Goal: Check status

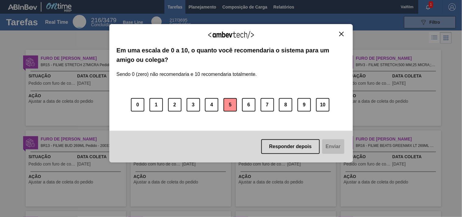
click at [230, 109] on button "5" at bounding box center [230, 104] width 13 height 13
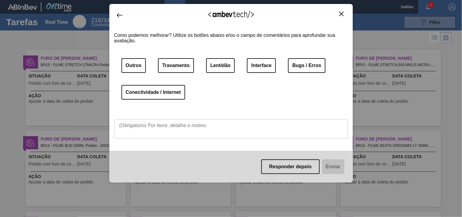
click at [342, 12] on img "Close" at bounding box center [342, 14] width 5 height 5
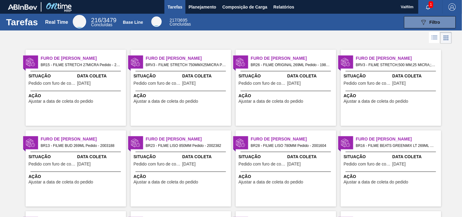
click at [73, 85] on span "Pedido com furo de coleta" at bounding box center [52, 83] width 47 height 5
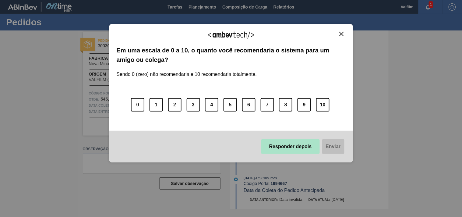
click at [295, 144] on button "Responder depois" at bounding box center [291, 146] width 59 height 15
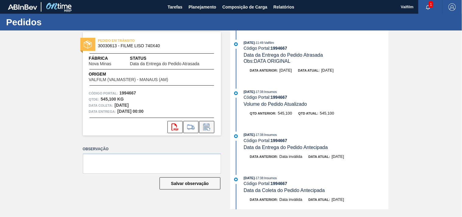
click at [208, 129] on icon at bounding box center [207, 126] width 10 height 7
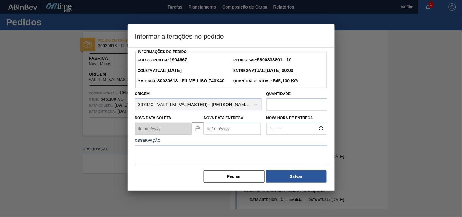
click at [211, 135] on Entrega1994667 "Nova Data Entrega" at bounding box center [232, 129] width 57 height 12
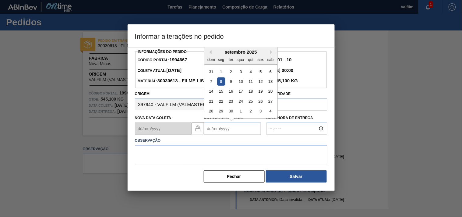
click at [65, 168] on div at bounding box center [231, 108] width 462 height 217
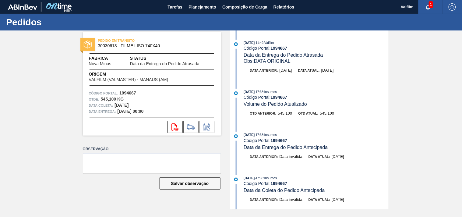
drag, startPoint x: 118, startPoint y: 111, endPoint x: 156, endPoint y: 114, distance: 38.2
click at [156, 114] on div "Data entrega: [DATE] 00:00" at bounding box center [152, 112] width 126 height 6
drag, startPoint x: 50, startPoint y: 134, endPoint x: 26, endPoint y: 134, distance: 24.4
click at [50, 134] on div "PEDIDO EM TRÂNSITO 30030613 - FILME LISO 740X40 Fábrica Nova Minas Status Data …" at bounding box center [231, 119] width 462 height 179
